Goal: Information Seeking & Learning: Understand process/instructions

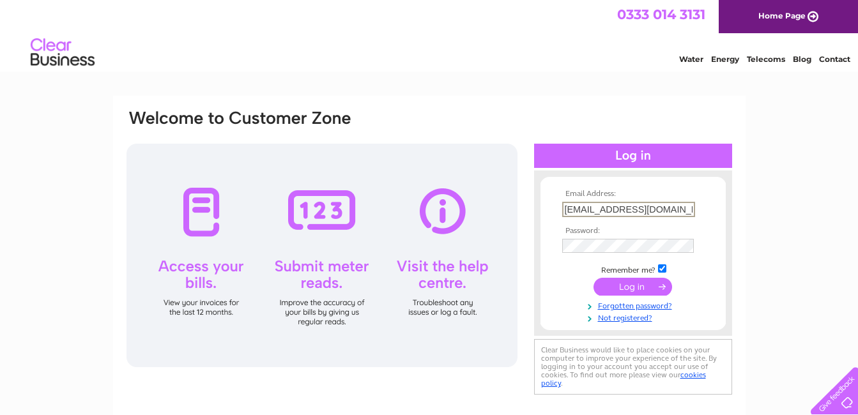
type input "Finance@journeycall.com"
click at [643, 285] on input "submit" at bounding box center [632, 286] width 79 height 18
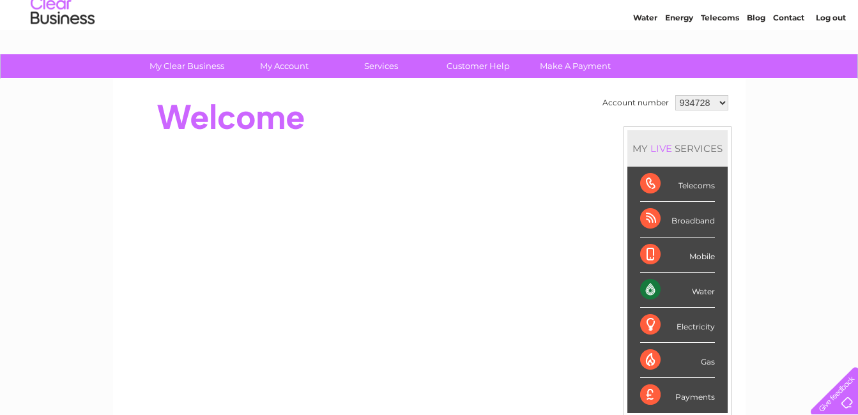
scroll to position [64, 0]
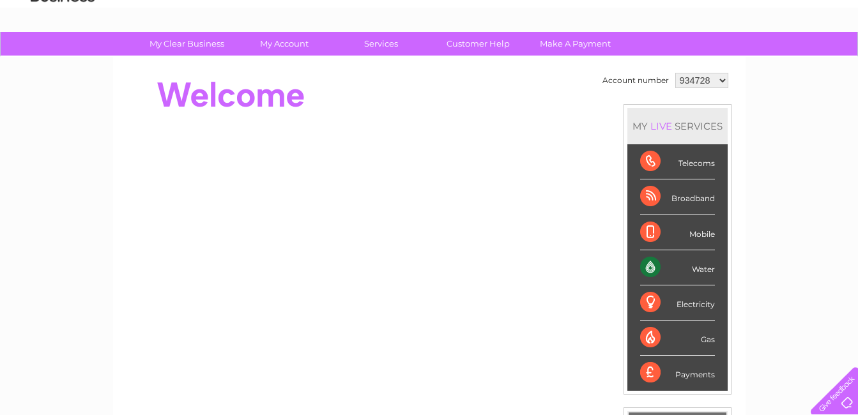
click at [650, 268] on div "Water" at bounding box center [677, 267] width 75 height 35
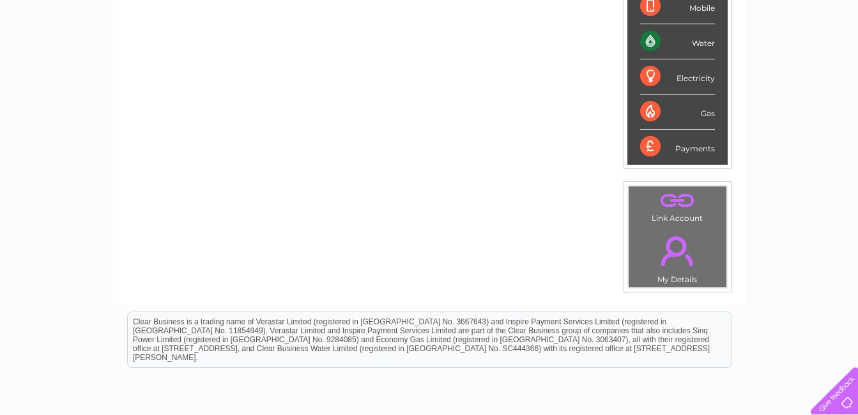
scroll to position [319, 0]
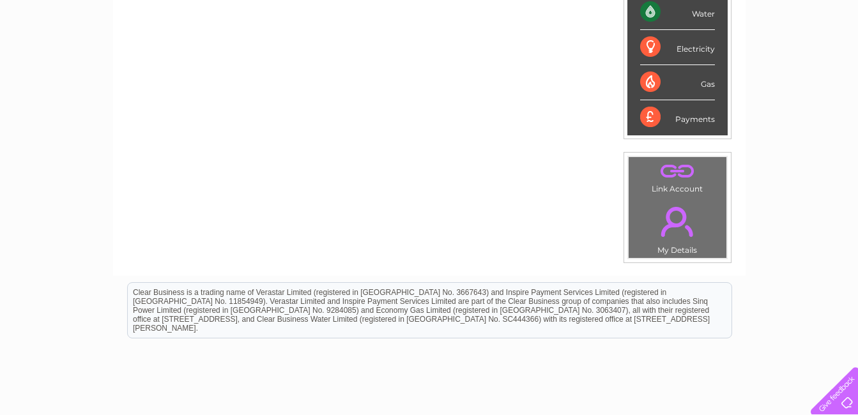
click at [666, 237] on link "." at bounding box center [677, 221] width 91 height 45
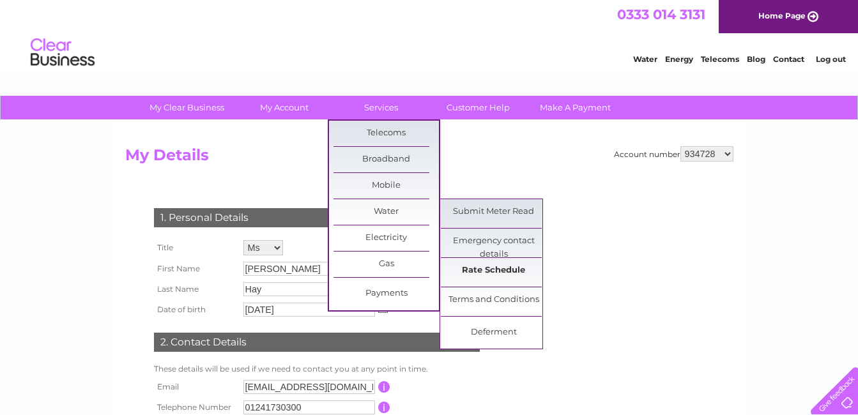
click at [485, 272] on link "Rate Schedule" at bounding box center [493, 271] width 105 height 26
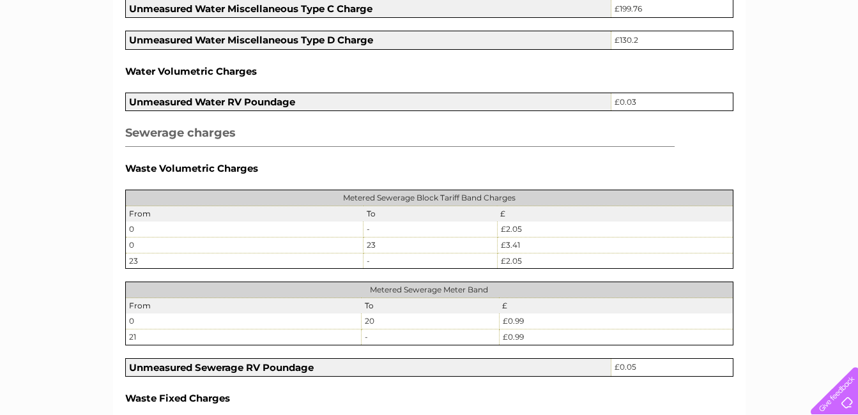
scroll to position [1150, 0]
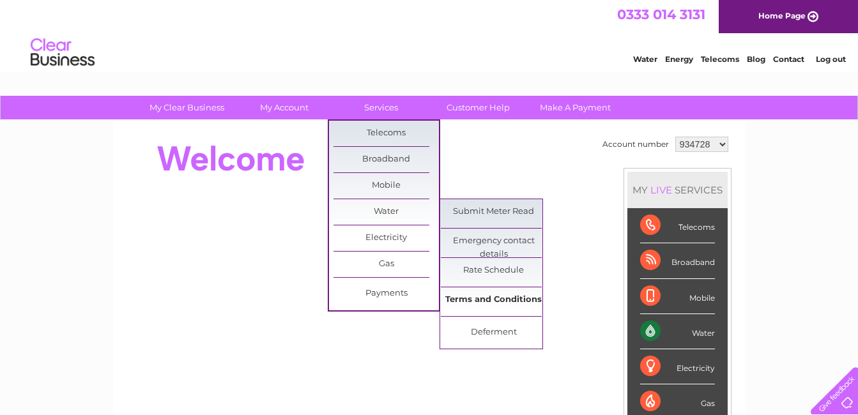
click at [480, 292] on link "Terms and Conditions" at bounding box center [493, 300] width 105 height 26
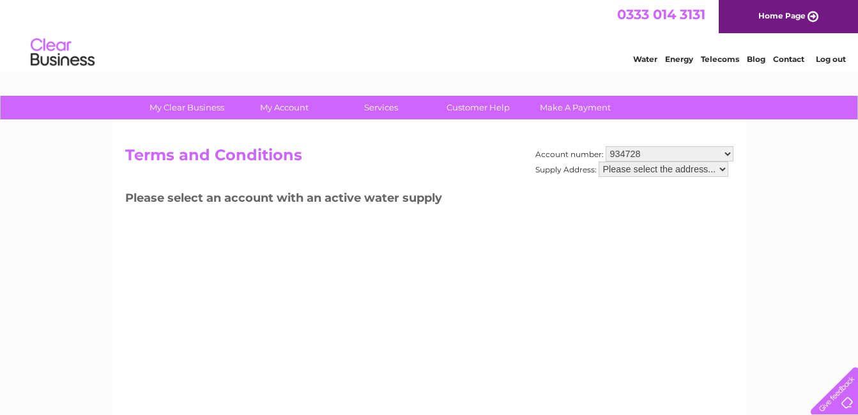
scroll to position [64, 0]
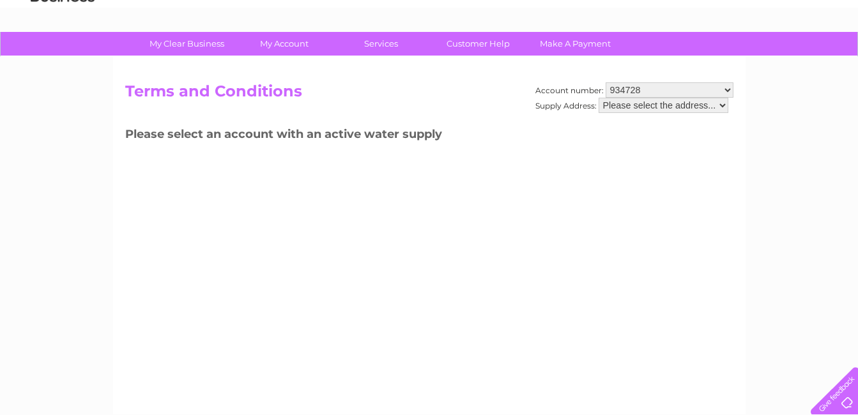
click at [696, 101] on select "Please select the address..." at bounding box center [663, 105] width 130 height 15
click at [598, 98] on select "Please select the address..." at bounding box center [663, 105] width 130 height 15
click at [697, 86] on select "934728 1121007" at bounding box center [669, 89] width 128 height 15
click at [786, 99] on div "My Clear Business Login Details My Details My Preferences Link Account My Accou…" at bounding box center [429, 332] width 858 height 601
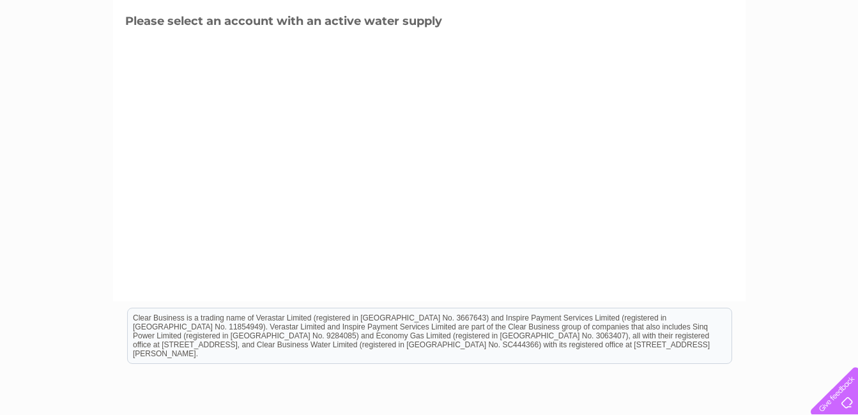
scroll to position [128, 0]
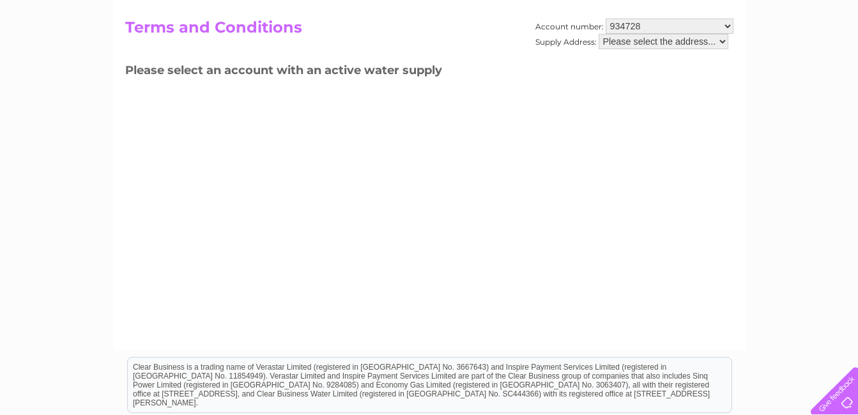
click at [620, 31] on select "934728 1121007" at bounding box center [669, 26] width 128 height 15
click at [605, 19] on select "934728 1121007" at bounding box center [669, 26] width 128 height 15
click at [630, 42] on select "Please select the address..." at bounding box center [663, 41] width 130 height 15
click at [598, 34] on select "Please select the address..." at bounding box center [663, 41] width 130 height 15
click at [649, 29] on select "934728 1121007" at bounding box center [669, 26] width 128 height 15
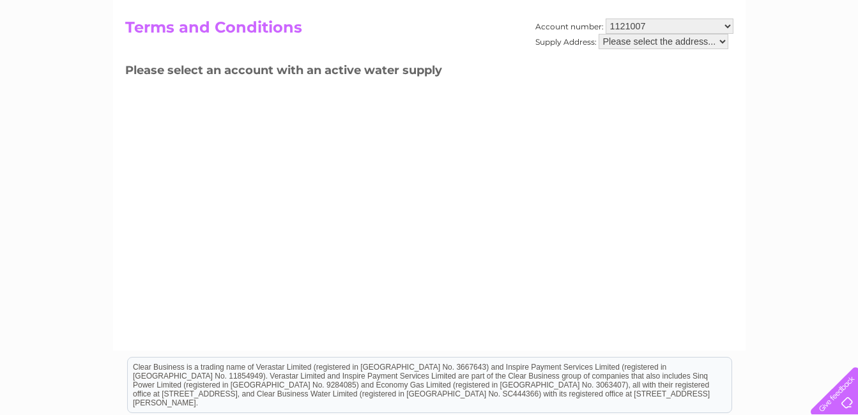
select select "934728"
click at [605, 19] on select "934728 1121007" at bounding box center [669, 26] width 128 height 15
click at [463, 172] on div "Account number: 934728 1121007 Supply Address: Please select the address... Ter…" at bounding box center [429, 172] width 632 height 358
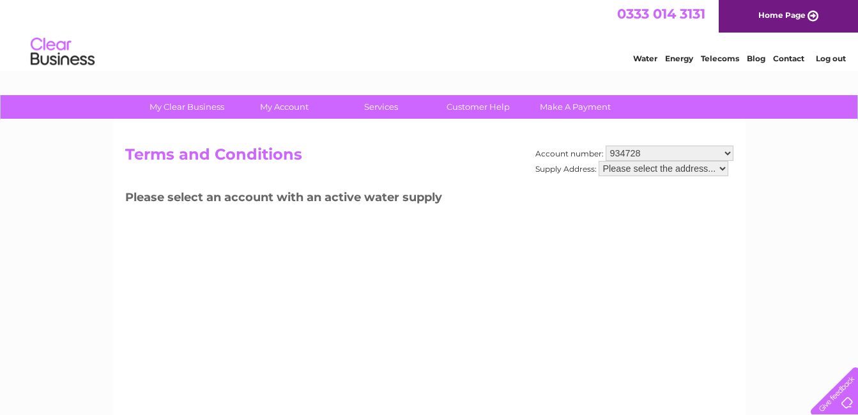
scroll to position [0, 0]
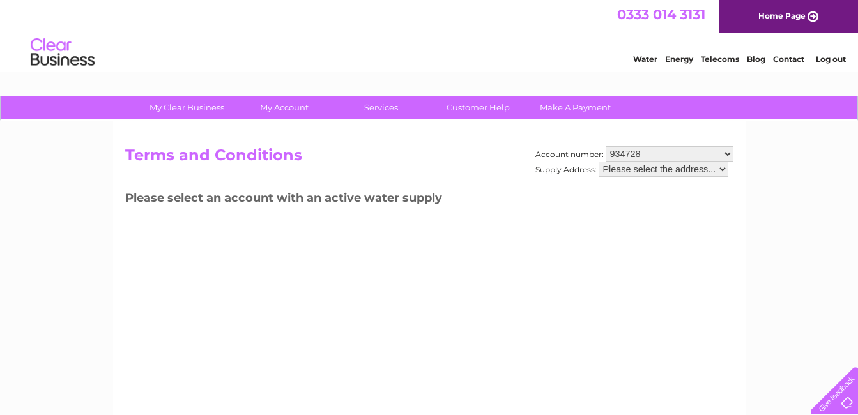
click at [279, 204] on h3 "Please select an account with an active water supply" at bounding box center [429, 200] width 608 height 22
click at [278, 204] on h3 "Please select an account with an active water supply" at bounding box center [429, 200] width 608 height 22
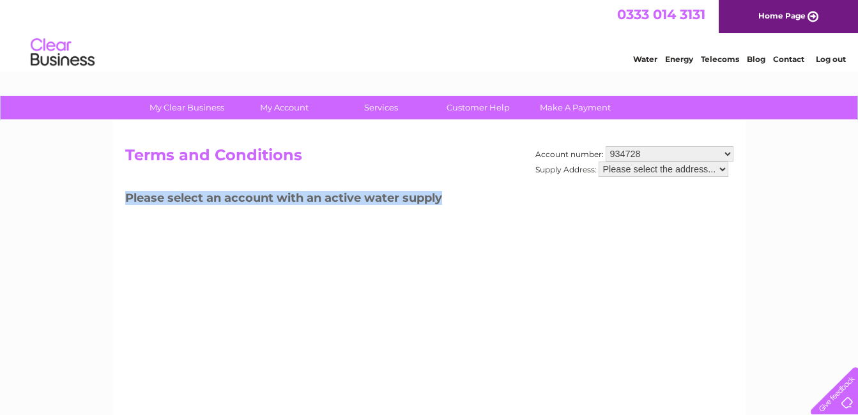
click at [278, 204] on h3 "Please select an account with an active water supply" at bounding box center [429, 200] width 608 height 22
drag, startPoint x: 278, startPoint y: 204, endPoint x: 411, endPoint y: 191, distance: 132.8
click at [411, 191] on h3 "Please select an account with an active water supply" at bounding box center [429, 200] width 608 height 22
click at [624, 169] on select "Please select the address..." at bounding box center [663, 169] width 130 height 15
click at [719, 169] on select "Please select the address..." at bounding box center [663, 169] width 130 height 15
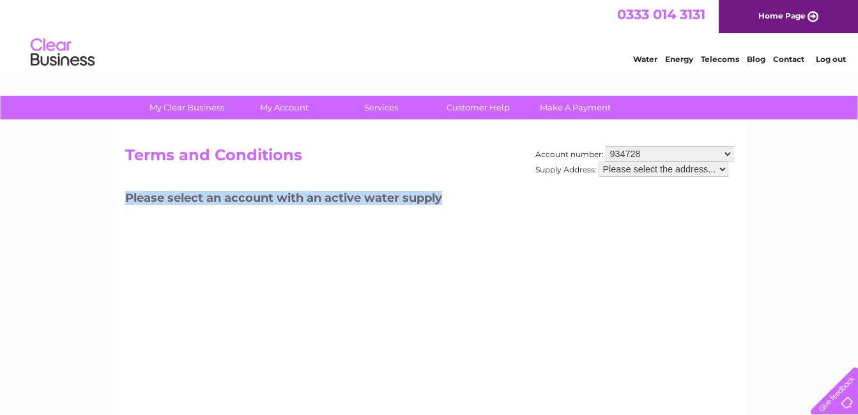
click at [706, 169] on select "Please select the address..." at bounding box center [663, 169] width 130 height 15
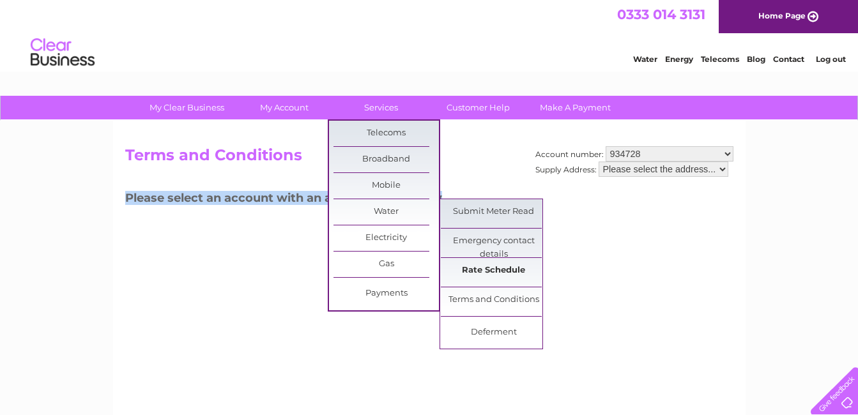
click at [483, 270] on link "Rate Schedule" at bounding box center [493, 271] width 105 height 26
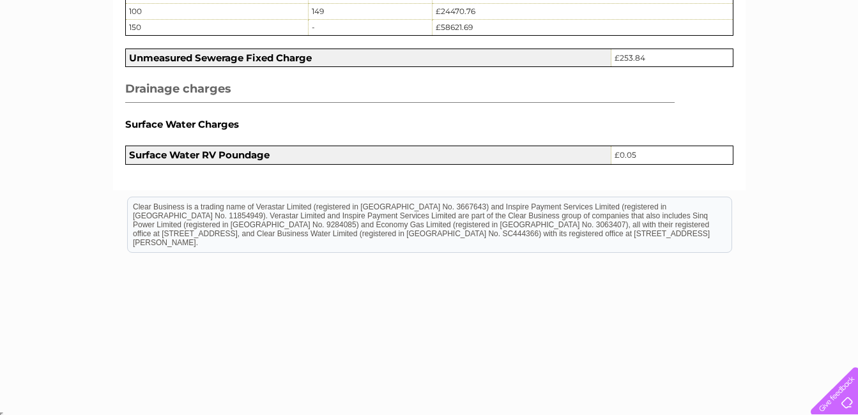
scroll to position [1631, 0]
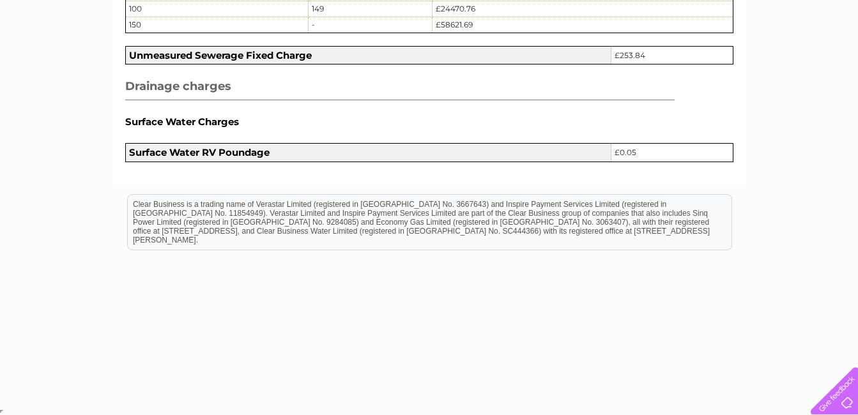
click at [202, 148] on b "Surface Water RV Poundage" at bounding box center [199, 152] width 141 height 12
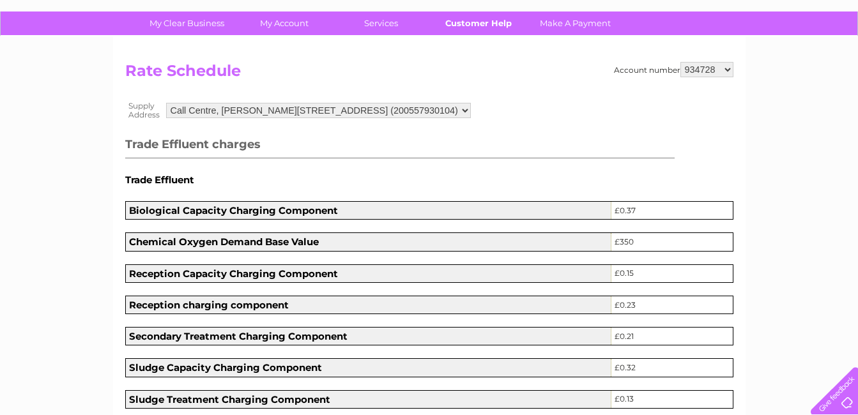
scroll to position [0, 0]
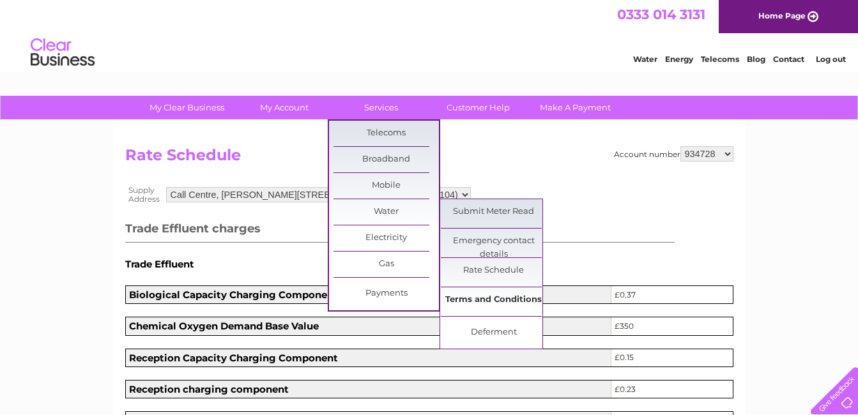
click at [484, 293] on link "Terms and Conditions" at bounding box center [493, 300] width 105 height 26
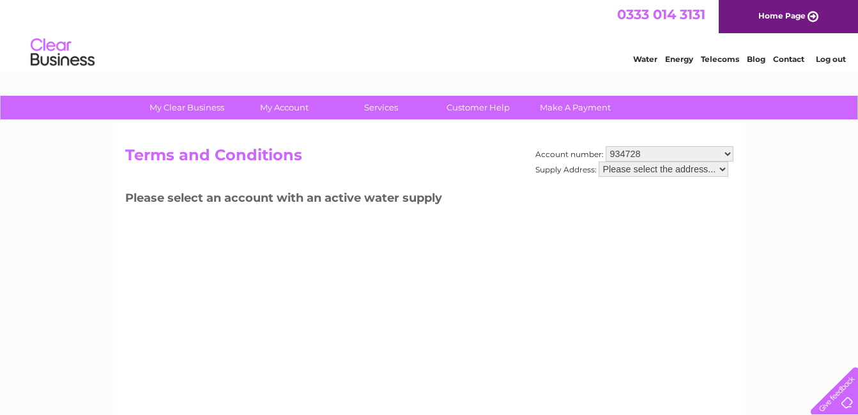
click at [688, 172] on select "Please select the address..." at bounding box center [663, 169] width 130 height 15
drag, startPoint x: 660, startPoint y: 172, endPoint x: 649, endPoint y: 172, distance: 10.9
click at [660, 172] on select "Please select the address..." at bounding box center [663, 169] width 130 height 15
click at [665, 155] on select "934728 1121007" at bounding box center [669, 153] width 128 height 15
click at [752, 146] on div "My Clear Business Login Details My Details My Preferences Link Account My Accou…" at bounding box center [429, 396] width 858 height 601
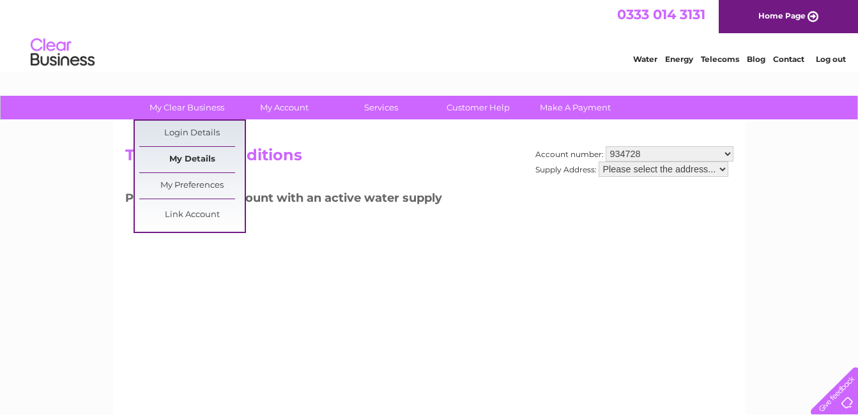
click at [195, 155] on link "My Details" at bounding box center [191, 160] width 105 height 26
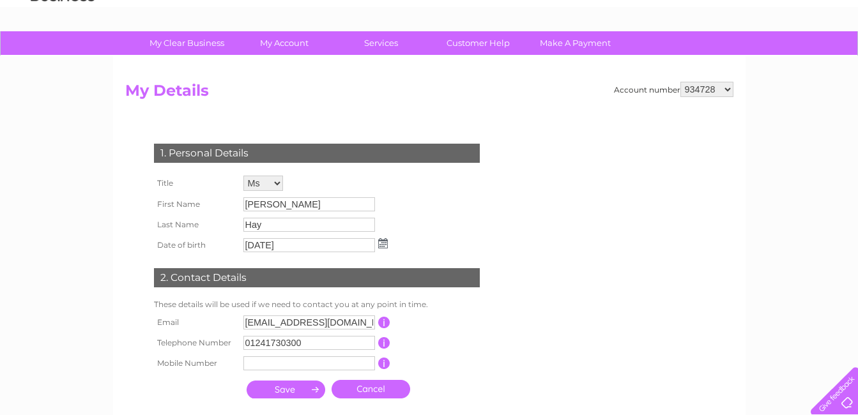
scroll to position [64, 0]
click at [704, 91] on select "934728 1121007" at bounding box center [706, 89] width 53 height 15
select select "1121007"
click at [681, 82] on select "934728 1121007" at bounding box center [706, 89] width 53 height 15
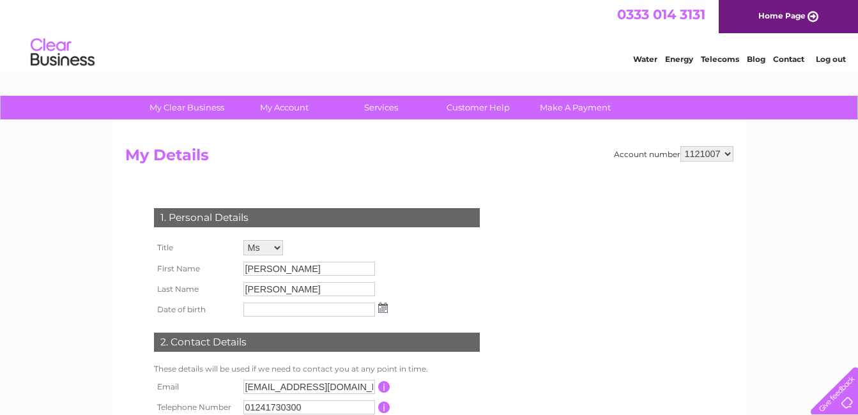
click at [713, 160] on select "934728 1121007" at bounding box center [706, 153] width 53 height 15
select select "934728"
click at [681, 146] on select "934728 1121007" at bounding box center [706, 153] width 53 height 15
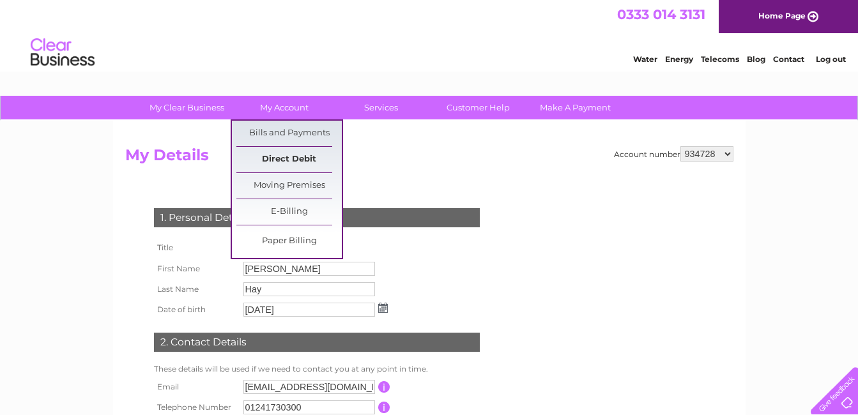
click at [287, 160] on link "Direct Debit" at bounding box center [288, 160] width 105 height 26
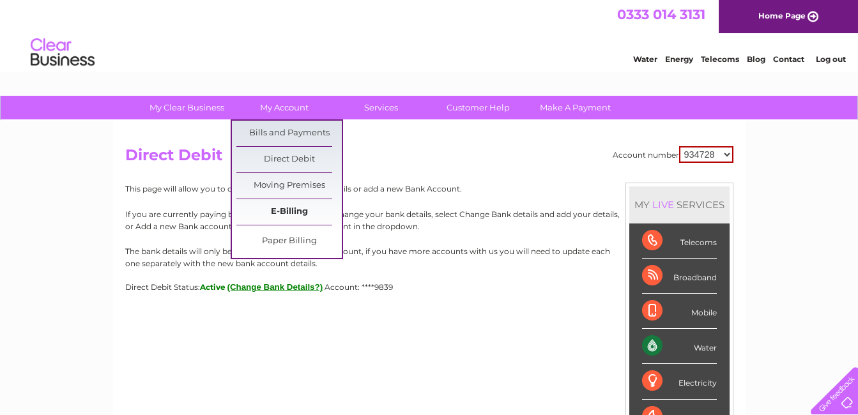
click at [292, 215] on link "E-Billing" at bounding box center [288, 212] width 105 height 26
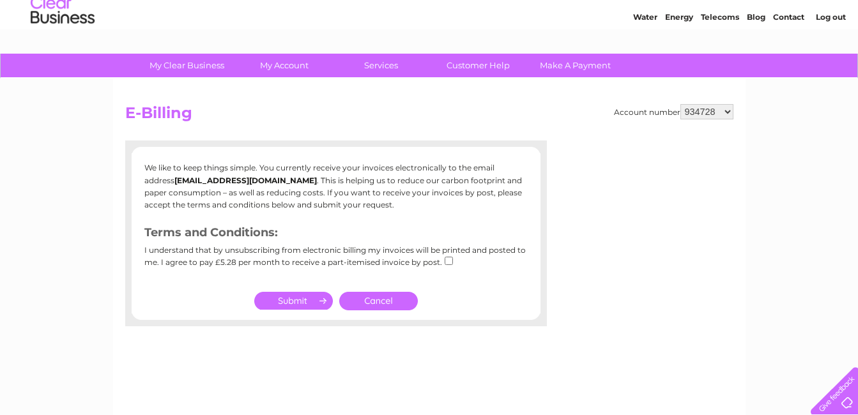
scroll to position [64, 0]
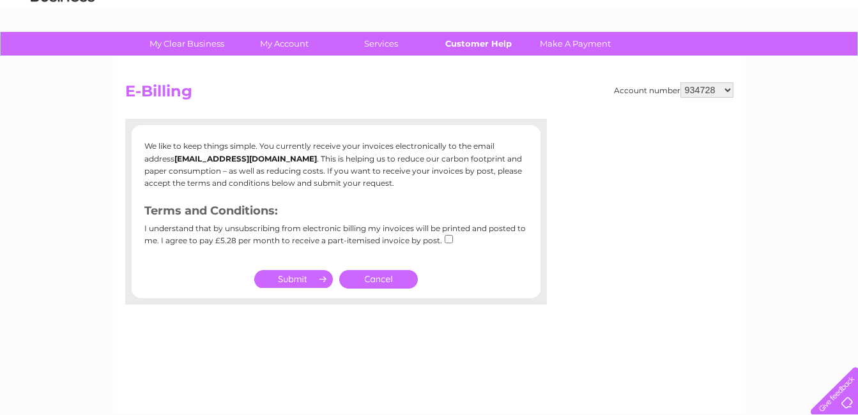
click at [487, 48] on link "Customer Help" at bounding box center [477, 44] width 105 height 24
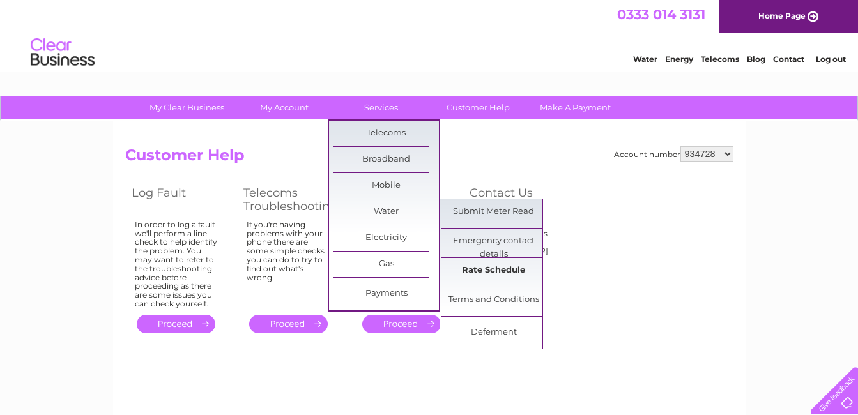
click at [487, 271] on link "Rate Schedule" at bounding box center [493, 271] width 105 height 26
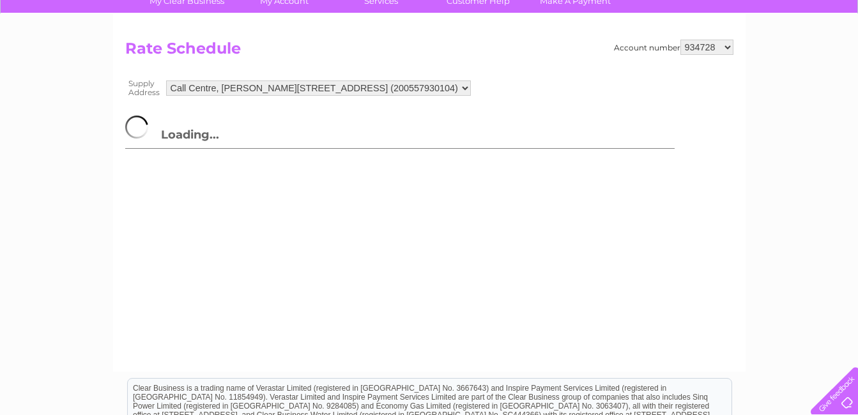
scroll to position [128, 0]
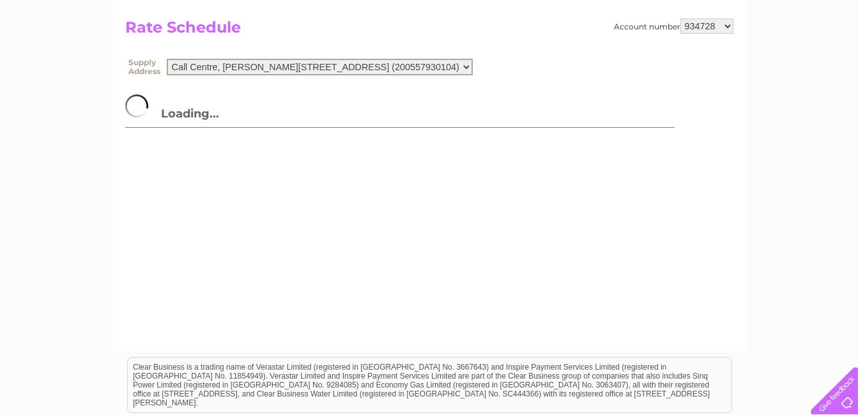
click at [473, 66] on select "Call Centre, James Chalmers Road, Arbroath, DD11 3RQ (200557930104)" at bounding box center [320, 67] width 306 height 17
click at [539, 69] on div "Account number 934728 1121007 Rate Schedule Supply Address Call Centre, James C…" at bounding box center [429, 73] width 608 height 109
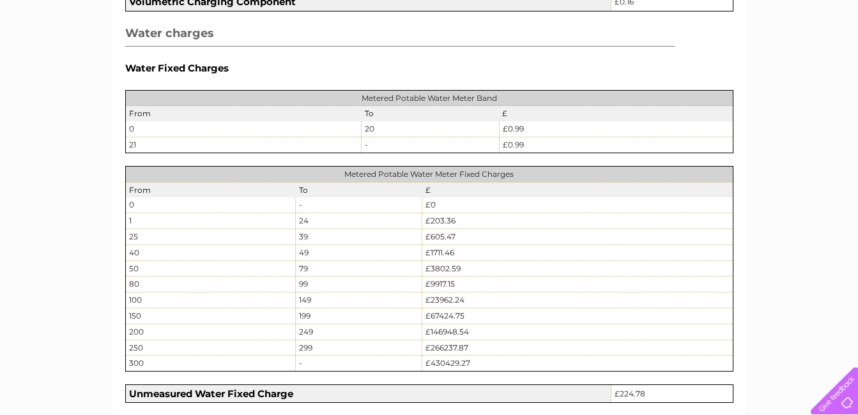
scroll to position [575, 0]
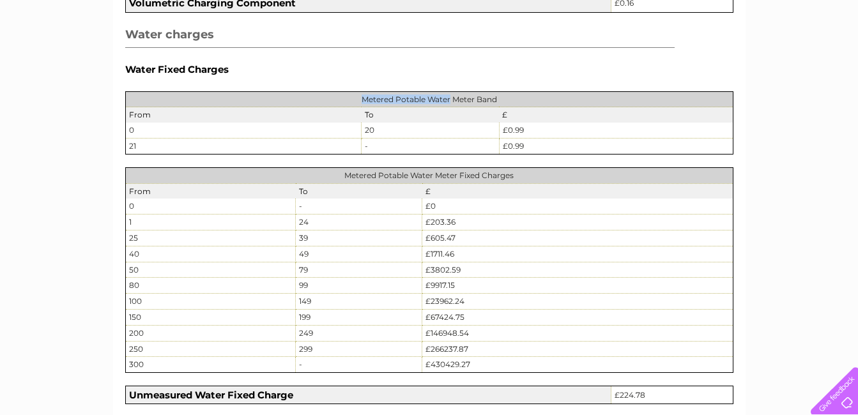
drag, startPoint x: 364, startPoint y: 101, endPoint x: 450, endPoint y: 98, distance: 85.6
click at [450, 98] on td "Metered Potable Water Meter Band" at bounding box center [428, 99] width 607 height 16
copy td "Metered Potable Water"
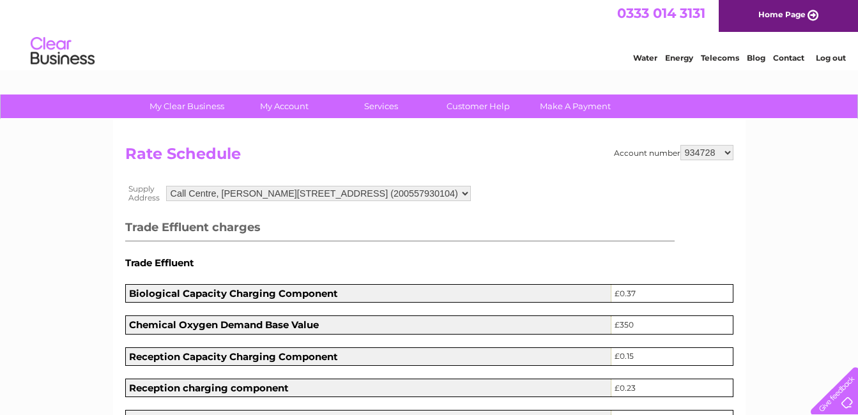
scroll to position [0, 0]
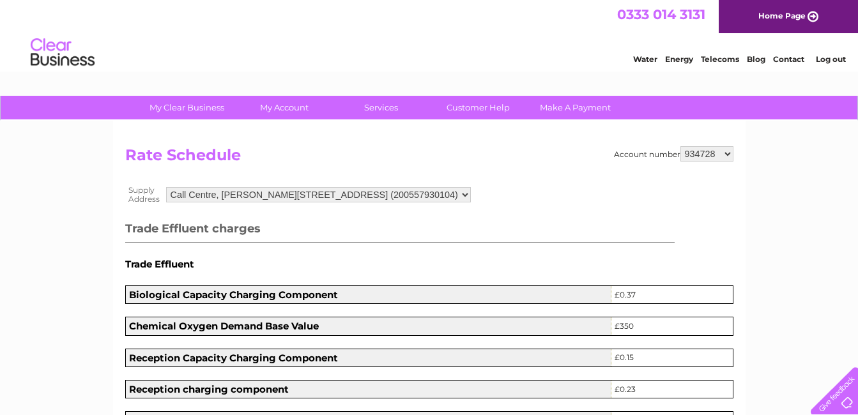
click at [437, 194] on select "Call Centre, James Chalmers Road, Arbroath, DD11 3RQ (200557930104)" at bounding box center [318, 194] width 305 height 15
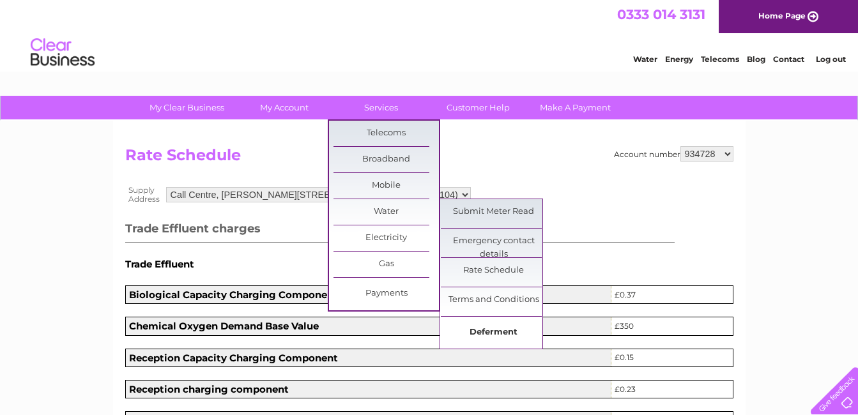
click at [491, 326] on link "Deferment" at bounding box center [493, 333] width 105 height 26
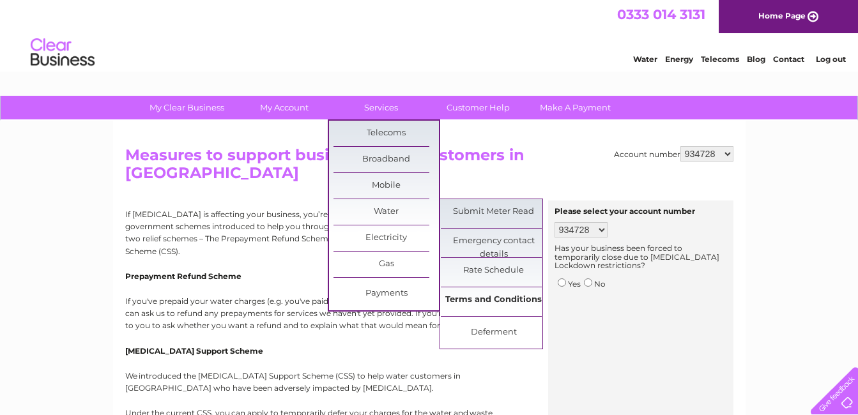
click at [485, 296] on link "Terms and Conditions" at bounding box center [493, 300] width 105 height 26
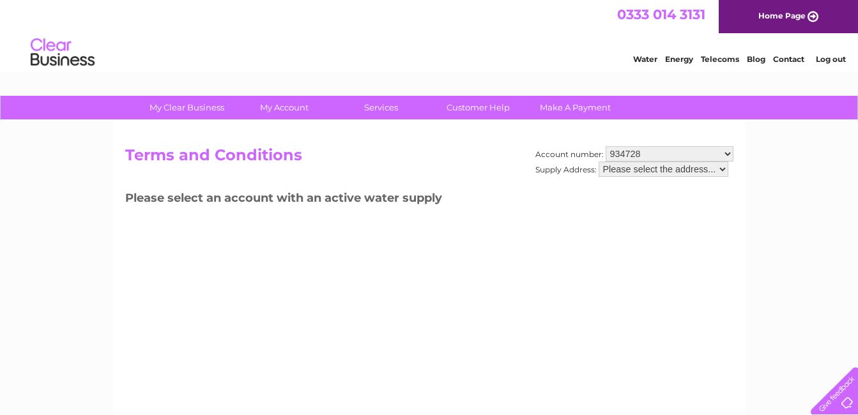
click at [639, 171] on select "Please select the address..." at bounding box center [663, 169] width 130 height 15
click at [598, 162] on select "Please select the address..." at bounding box center [663, 169] width 130 height 15
drag, startPoint x: 641, startPoint y: 169, endPoint x: 621, endPoint y: 171, distance: 19.9
click at [621, 171] on select "Please select the address..." at bounding box center [663, 169] width 130 height 15
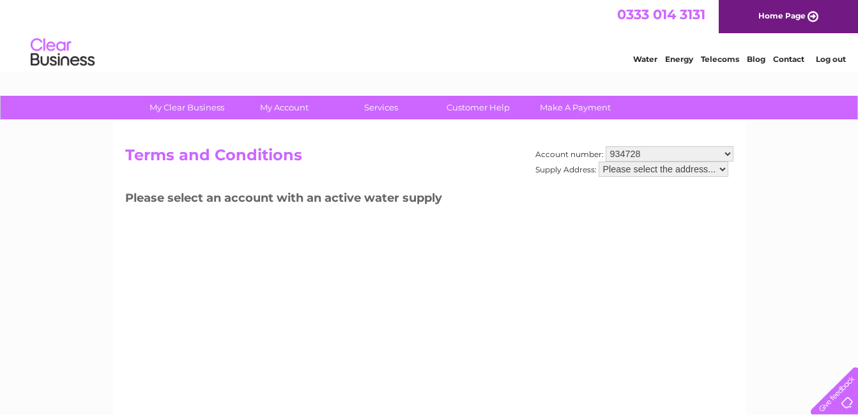
click at [630, 174] on select "Please select the address..." at bounding box center [663, 169] width 130 height 15
click at [549, 192] on h3 "Please select an account with an active water supply" at bounding box center [429, 200] width 608 height 22
click at [635, 169] on select "Please select the address..." at bounding box center [663, 169] width 130 height 15
click at [539, 186] on div "Account number: 934728 1121007 Supply Address: Please select the address..." at bounding box center [634, 167] width 198 height 43
